Goal: Information Seeking & Learning: Learn about a topic

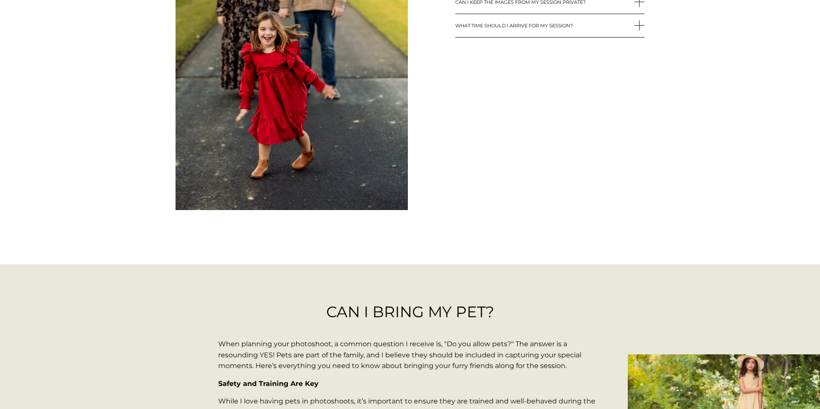
scroll to position [1705, 0]
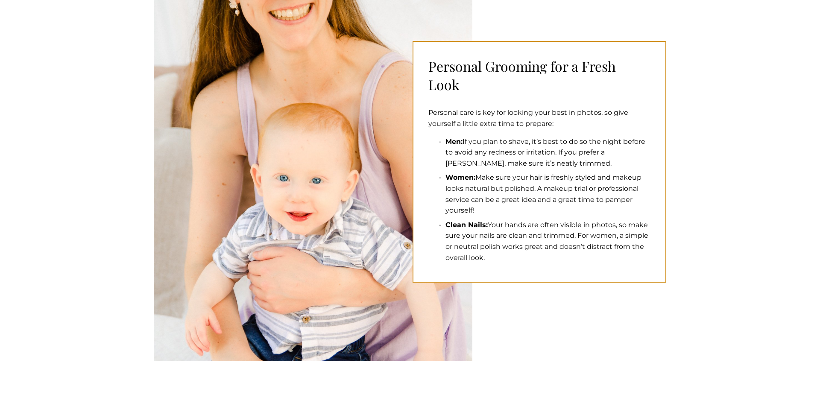
scroll to position [210, 0]
